Goal: Transaction & Acquisition: Book appointment/travel/reservation

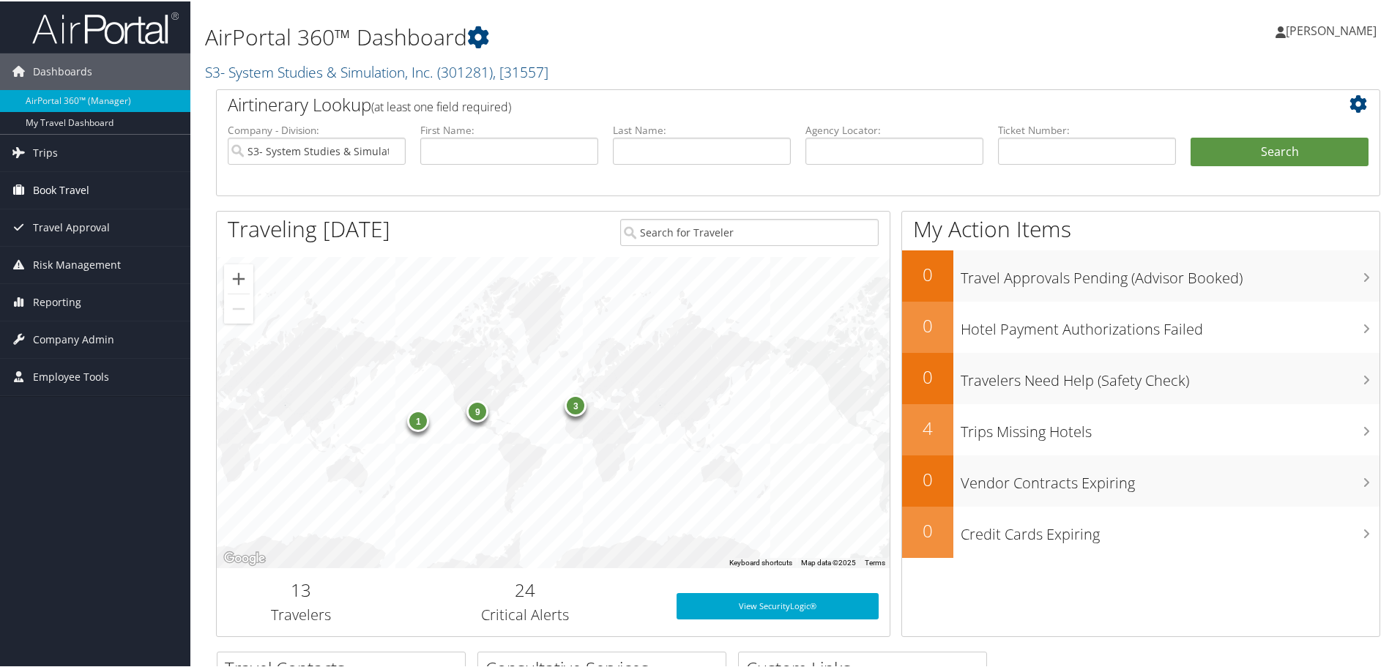
click at [49, 182] on span "Book Travel" at bounding box center [61, 189] width 56 height 37
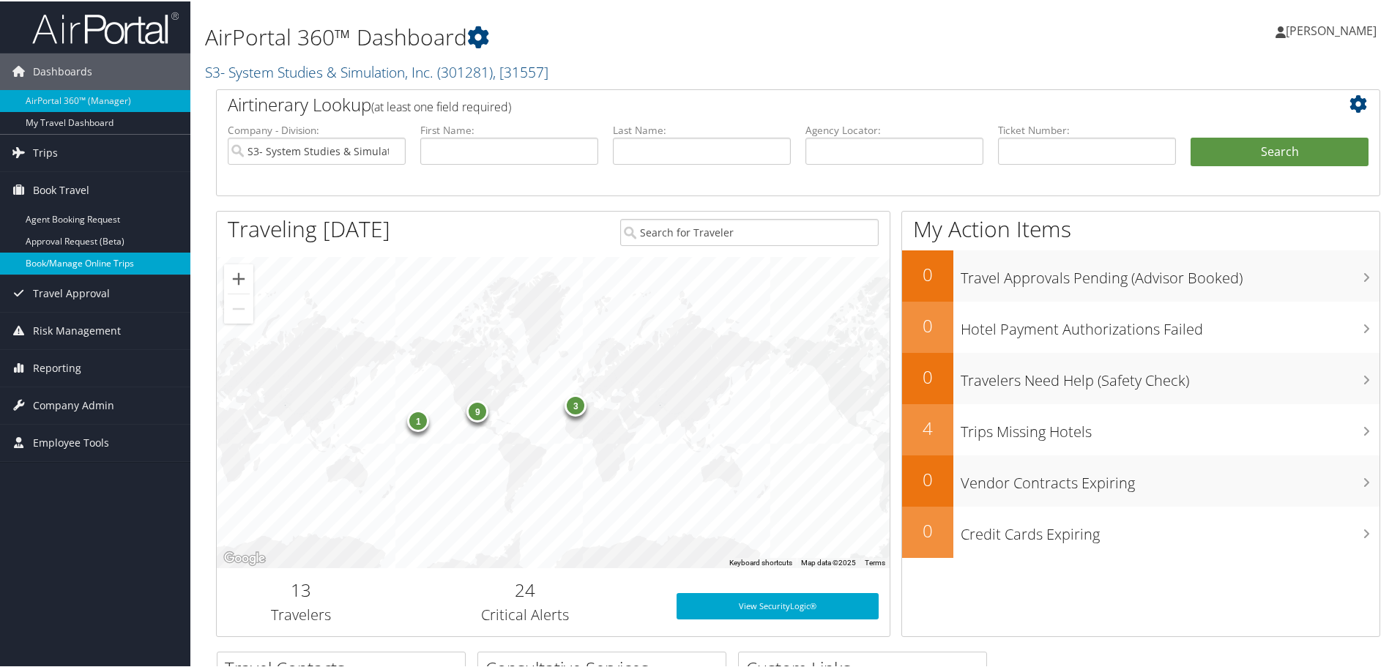
click at [111, 254] on link "Book/Manage Online Trips" at bounding box center [95, 262] width 190 height 22
